Goal: Task Accomplishment & Management: Use online tool/utility

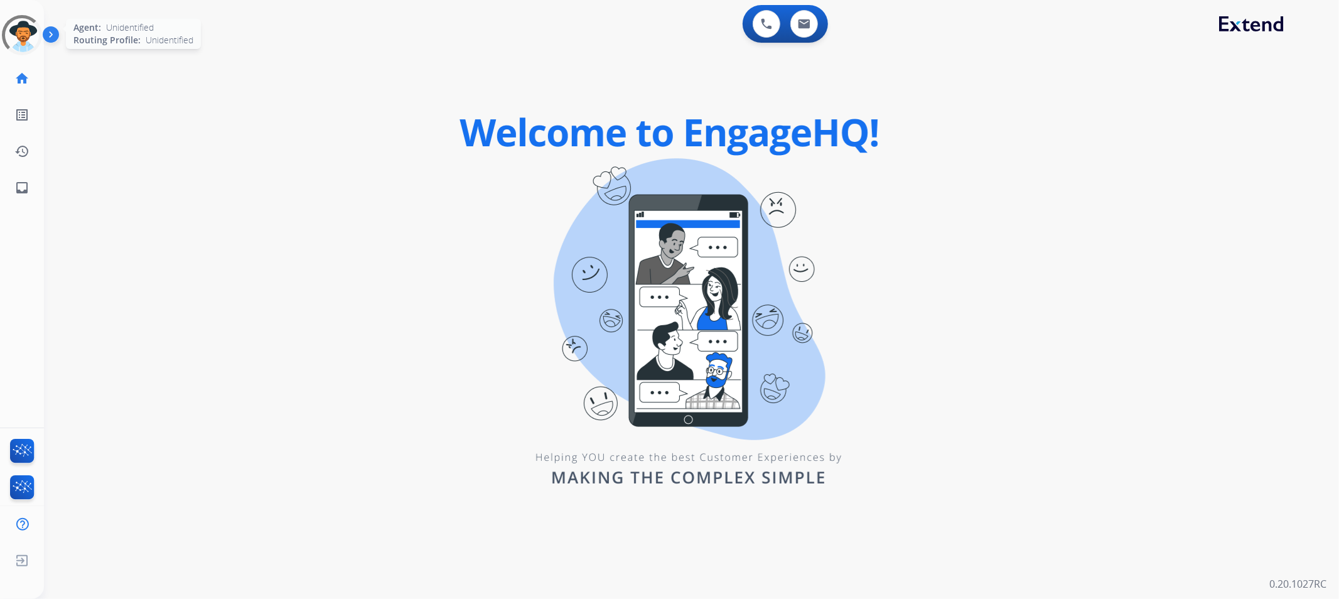
click at [23, 26] on div at bounding box center [22, 35] width 51 height 51
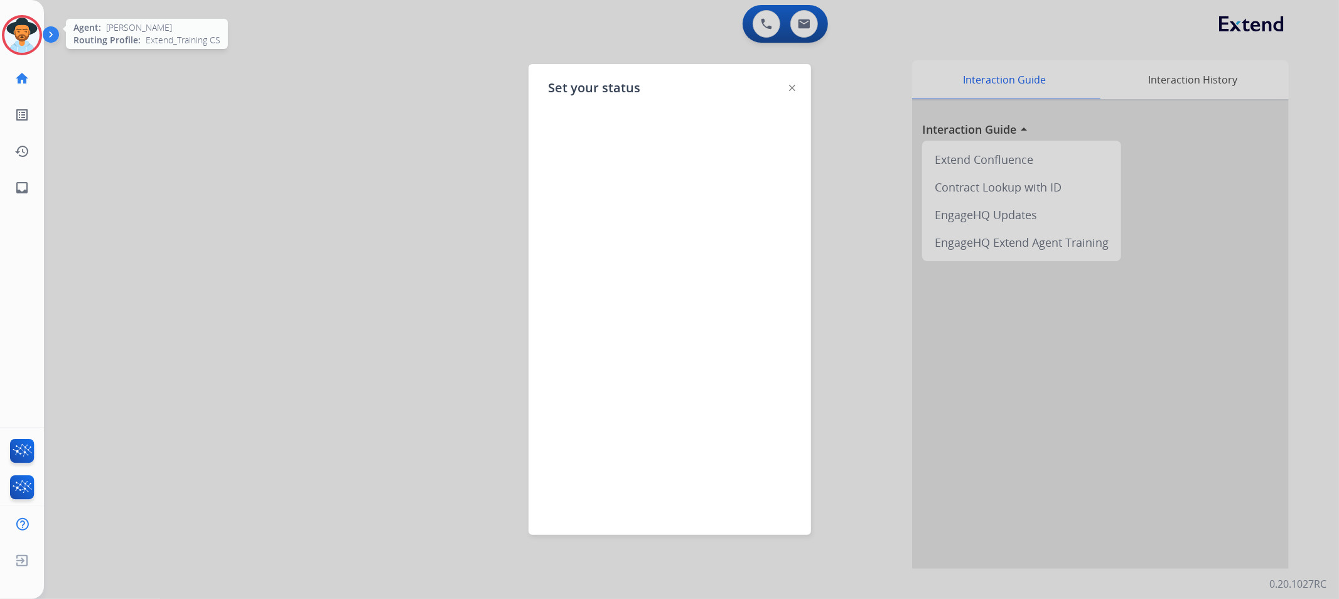
click at [794, 85] on img at bounding box center [792, 88] width 6 height 6
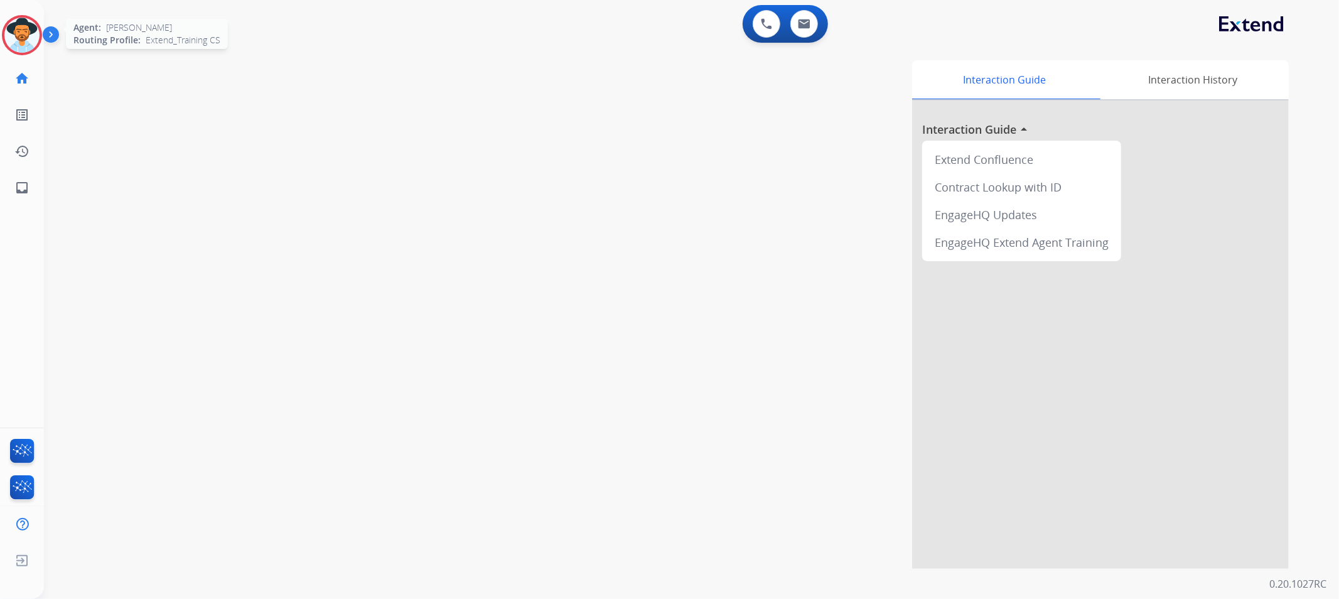
click at [26, 42] on img at bounding box center [21, 35] width 35 height 35
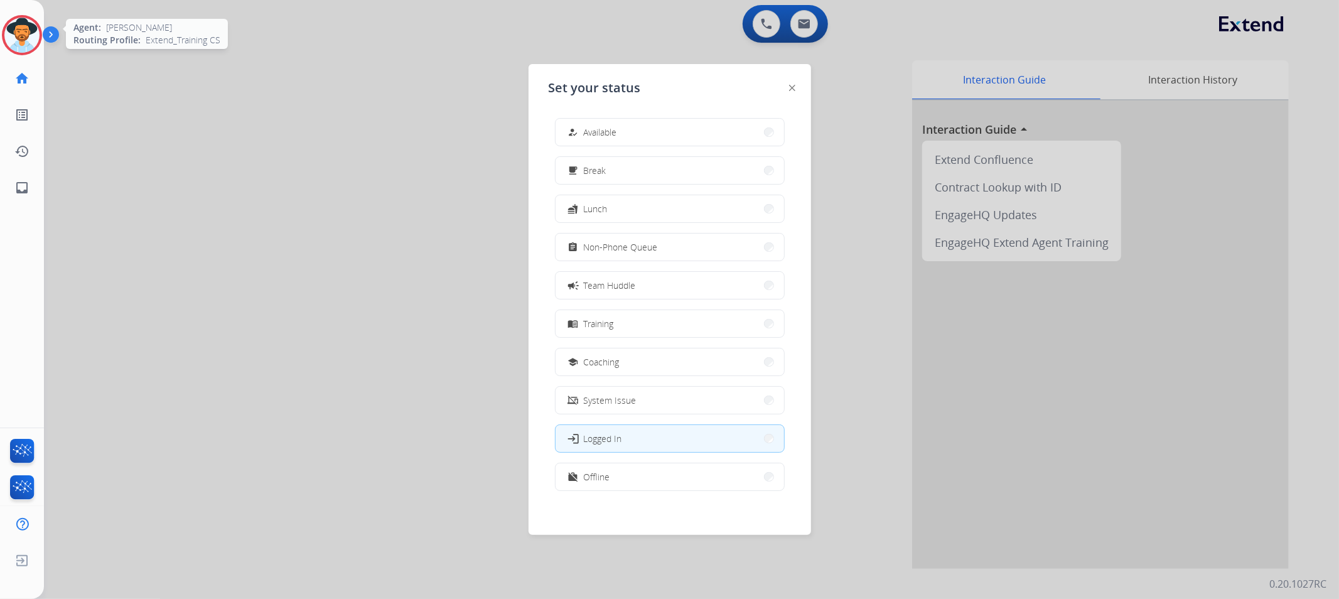
click at [26, 42] on img at bounding box center [21, 35] width 35 height 35
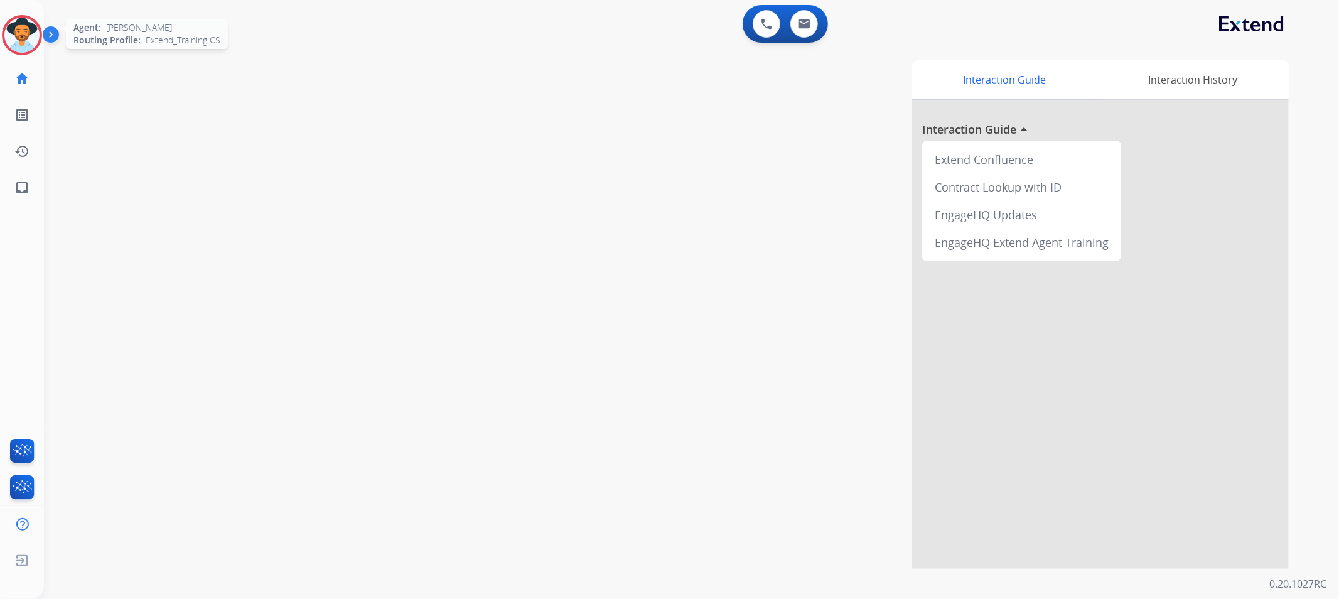
click at [32, 41] on img at bounding box center [21, 35] width 35 height 35
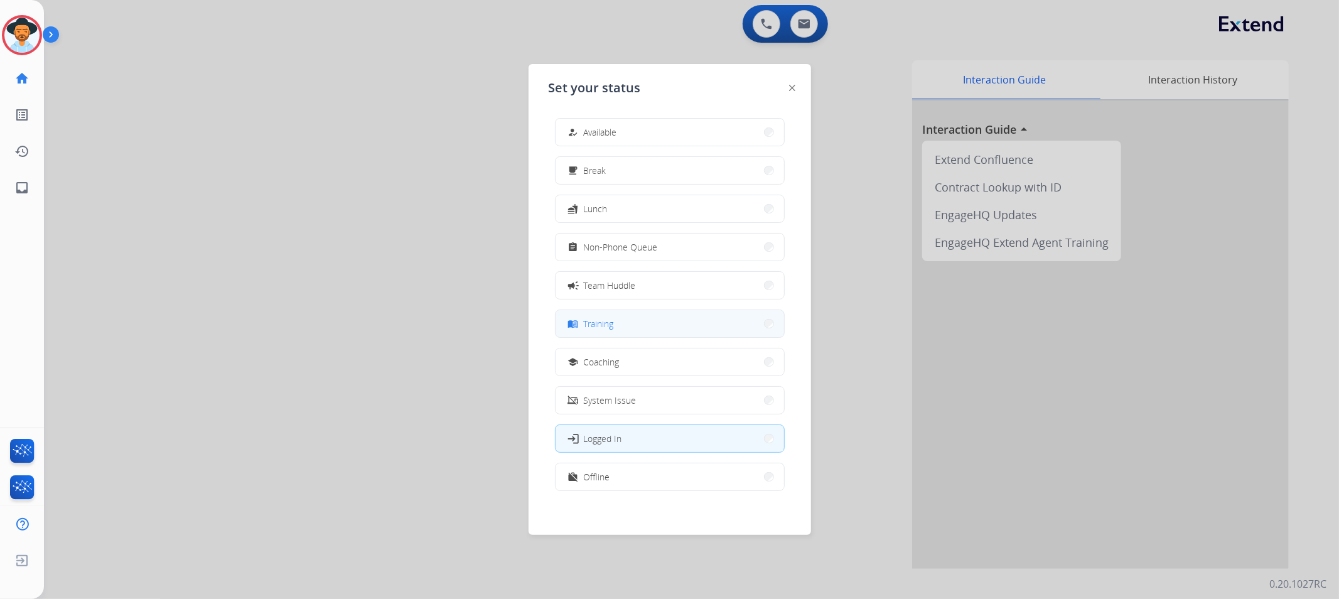
click at [620, 323] on button "menu_book Training" at bounding box center [670, 323] width 229 height 27
